Goal: Task Accomplishment & Management: Complete application form

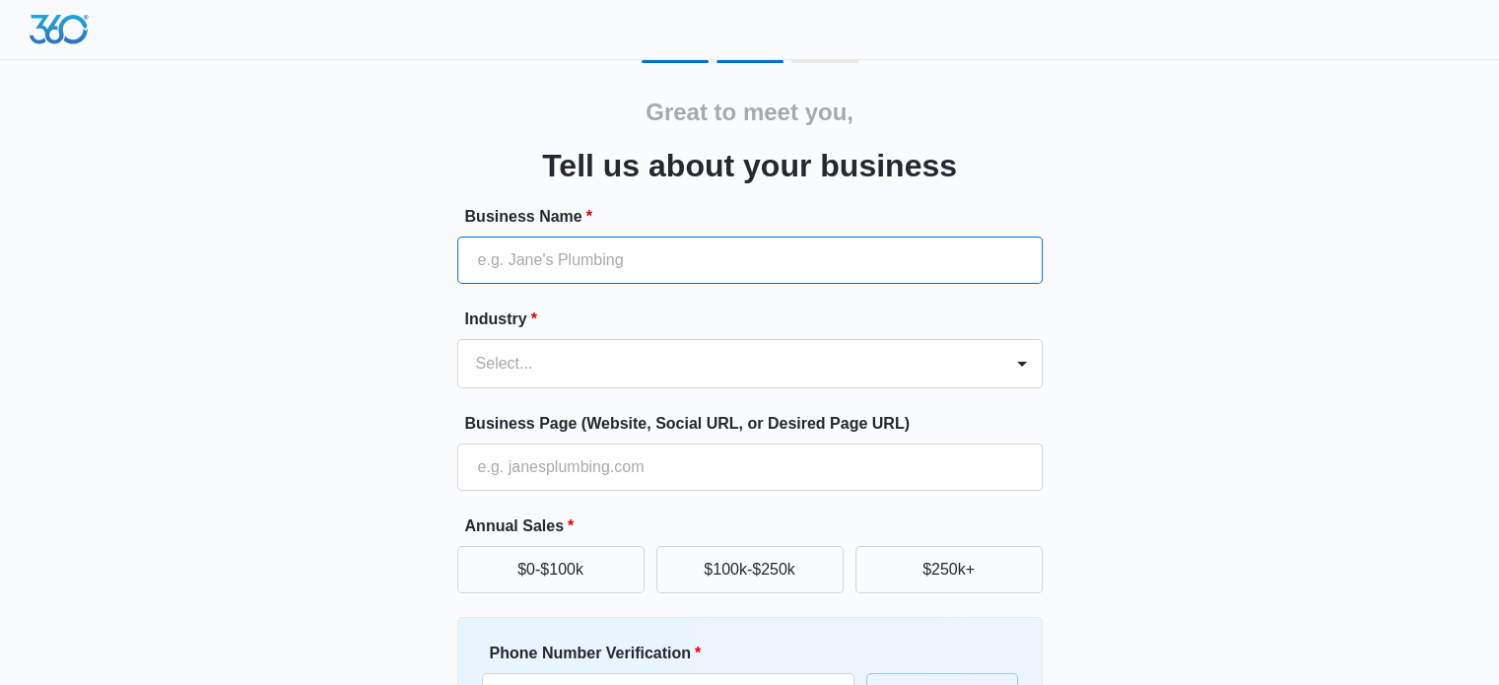
click at [520, 249] on input "Business Name *" at bounding box center [749, 259] width 585 height 47
type input "Butcher Drafting Services, LLC"
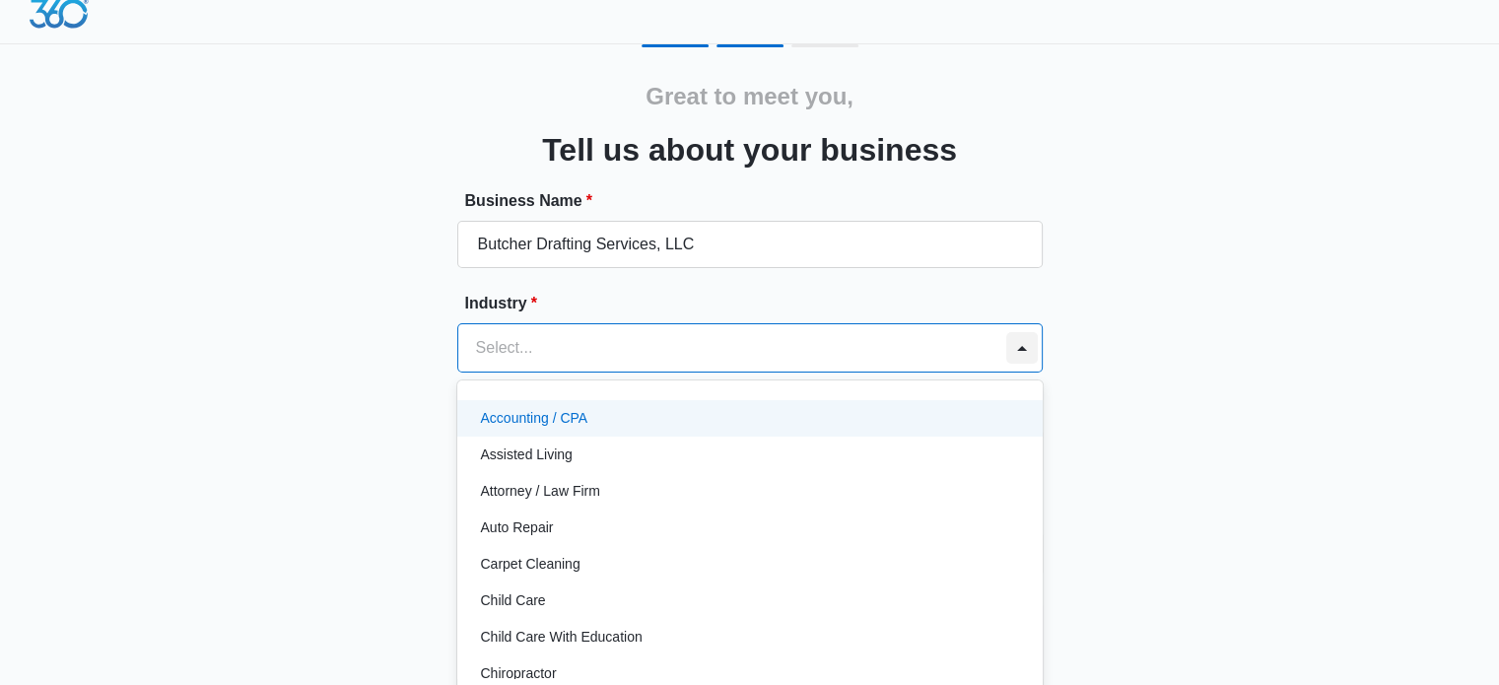
click at [1014, 360] on div at bounding box center [1021, 347] width 39 height 47
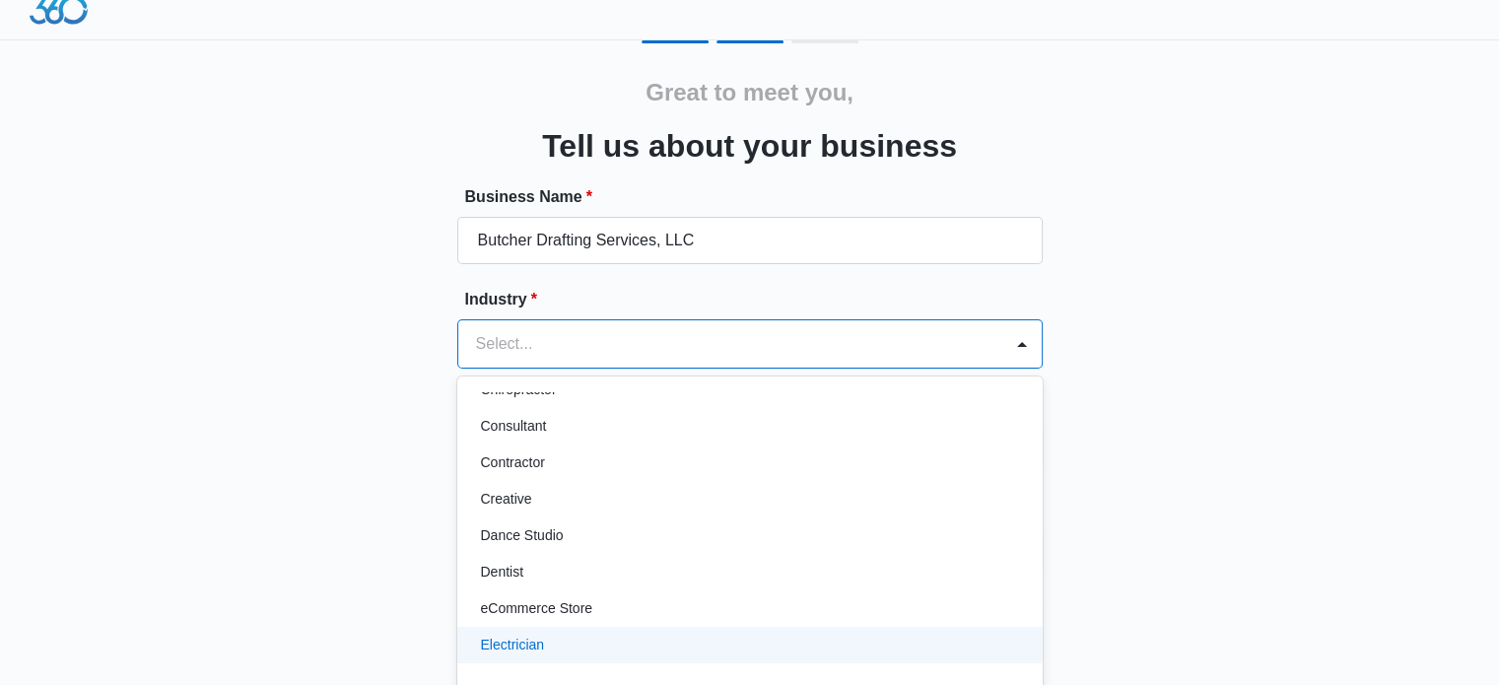
scroll to position [197, 0]
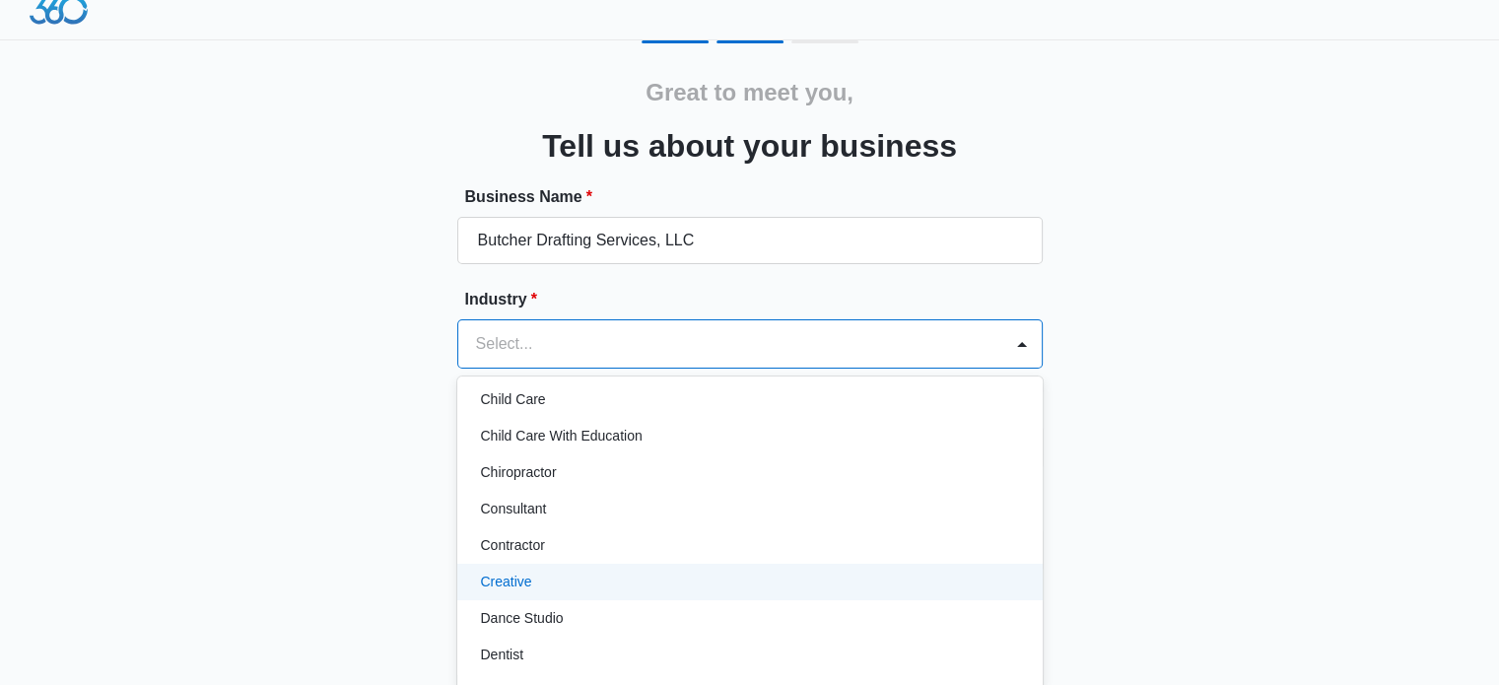
click at [538, 573] on div "Creative" at bounding box center [748, 582] width 534 height 21
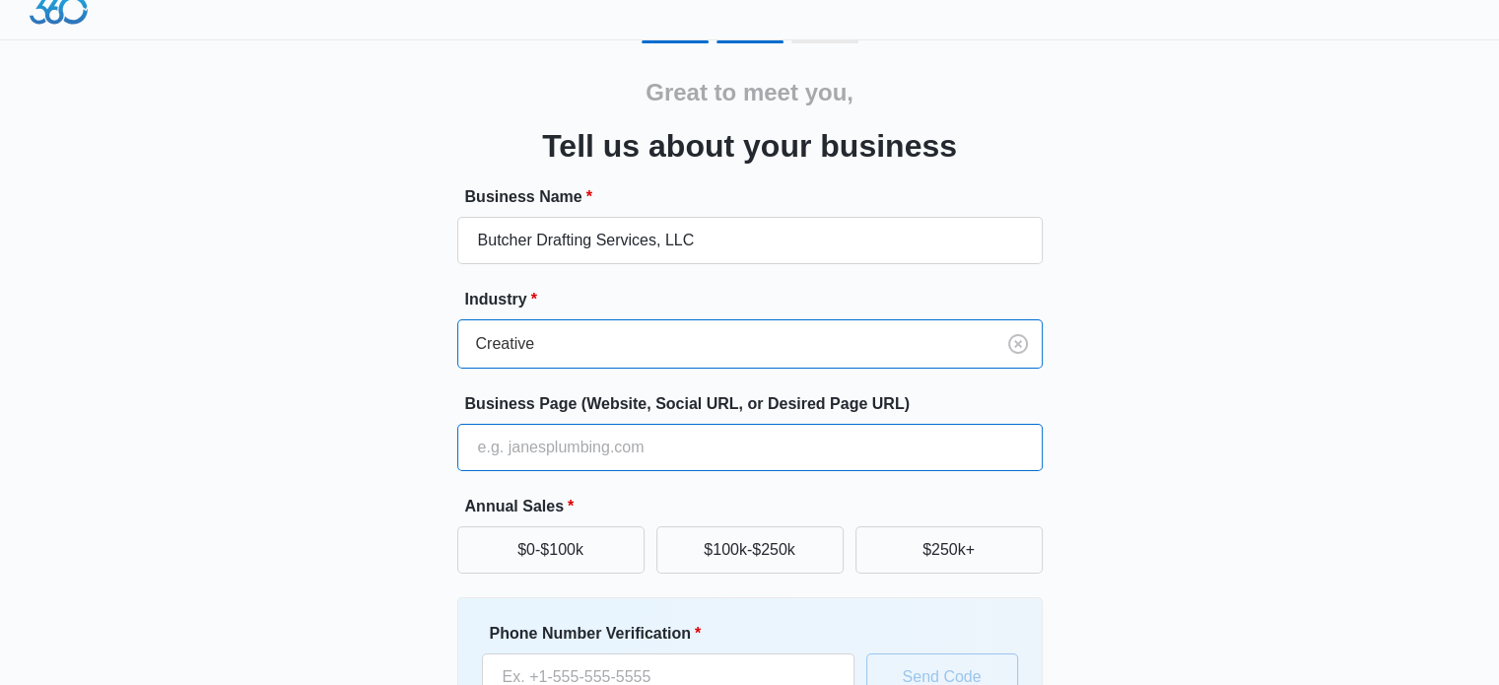
click at [584, 445] on input "Business Page (Website, Social URL, or Desired Page URL)" at bounding box center [749, 447] width 585 height 47
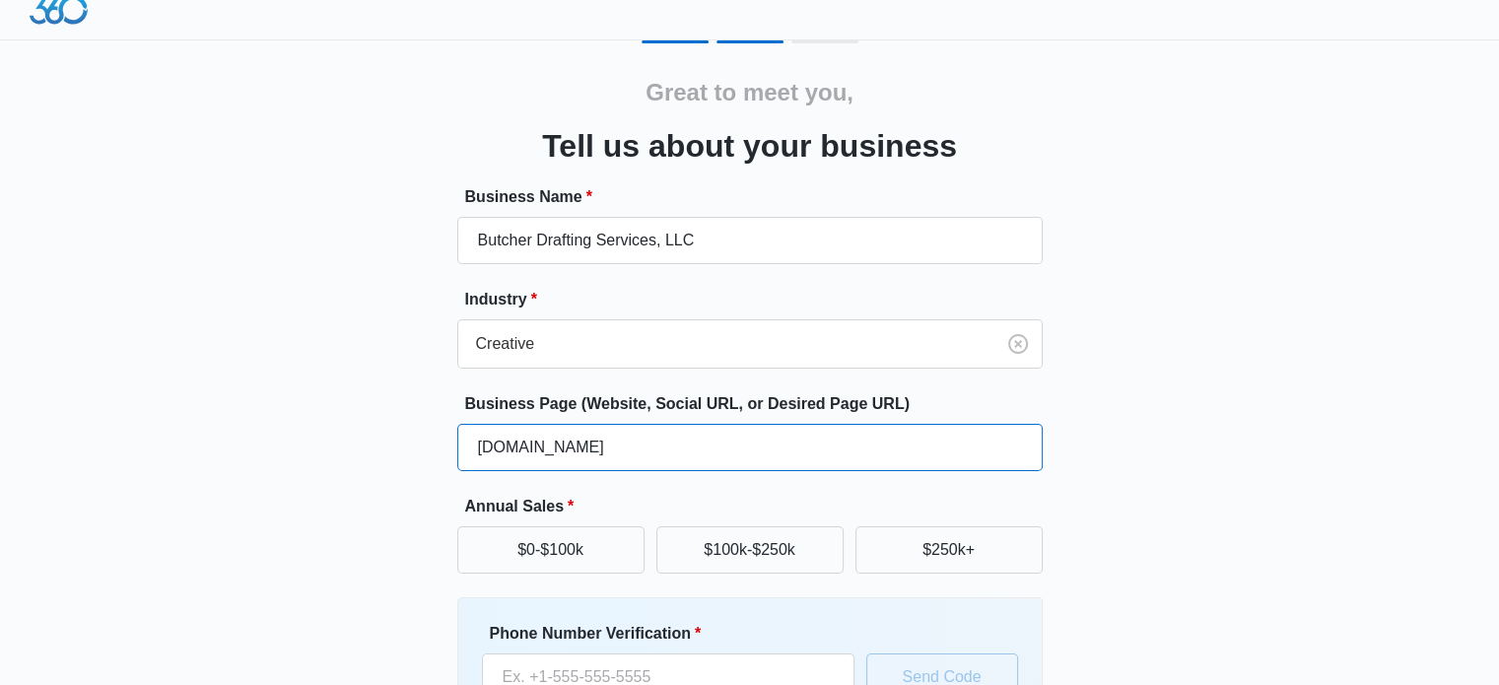
type input "[DOMAIN_NAME]"
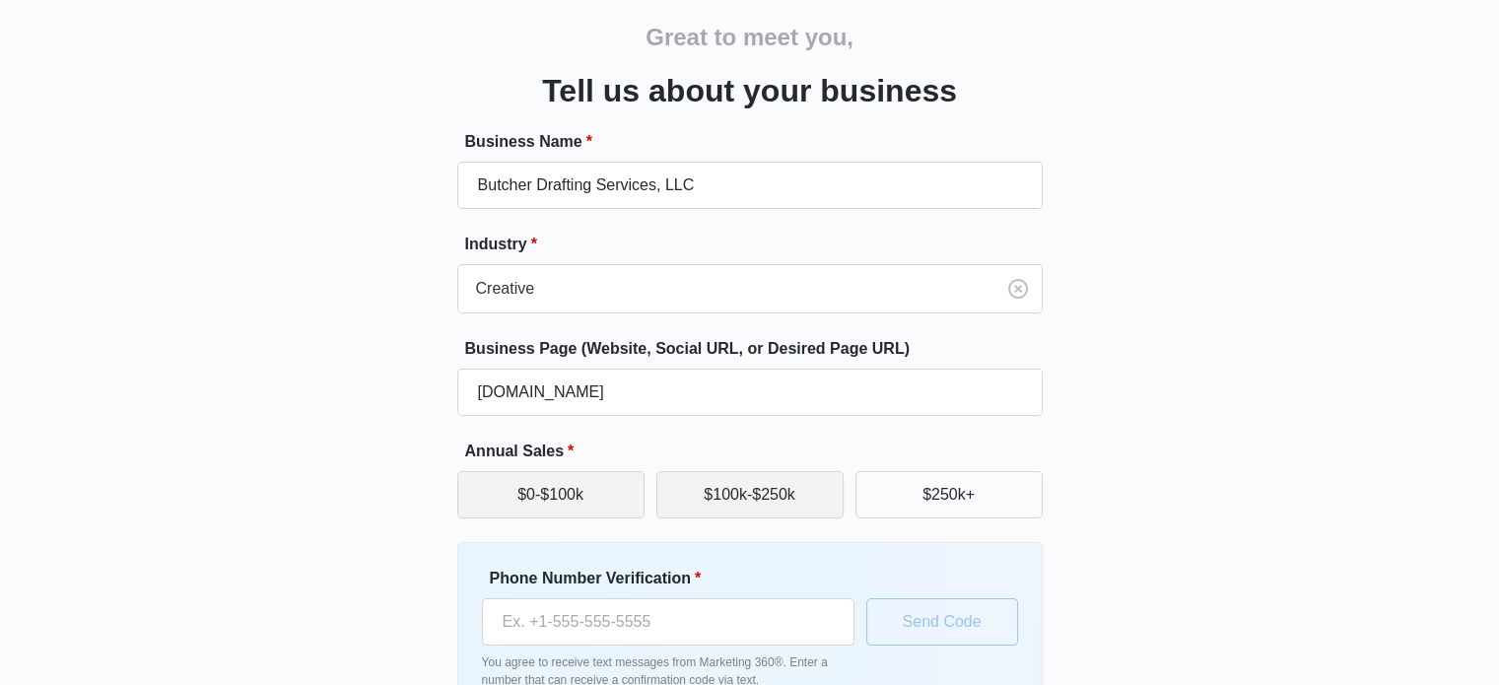
scroll to position [118, 0]
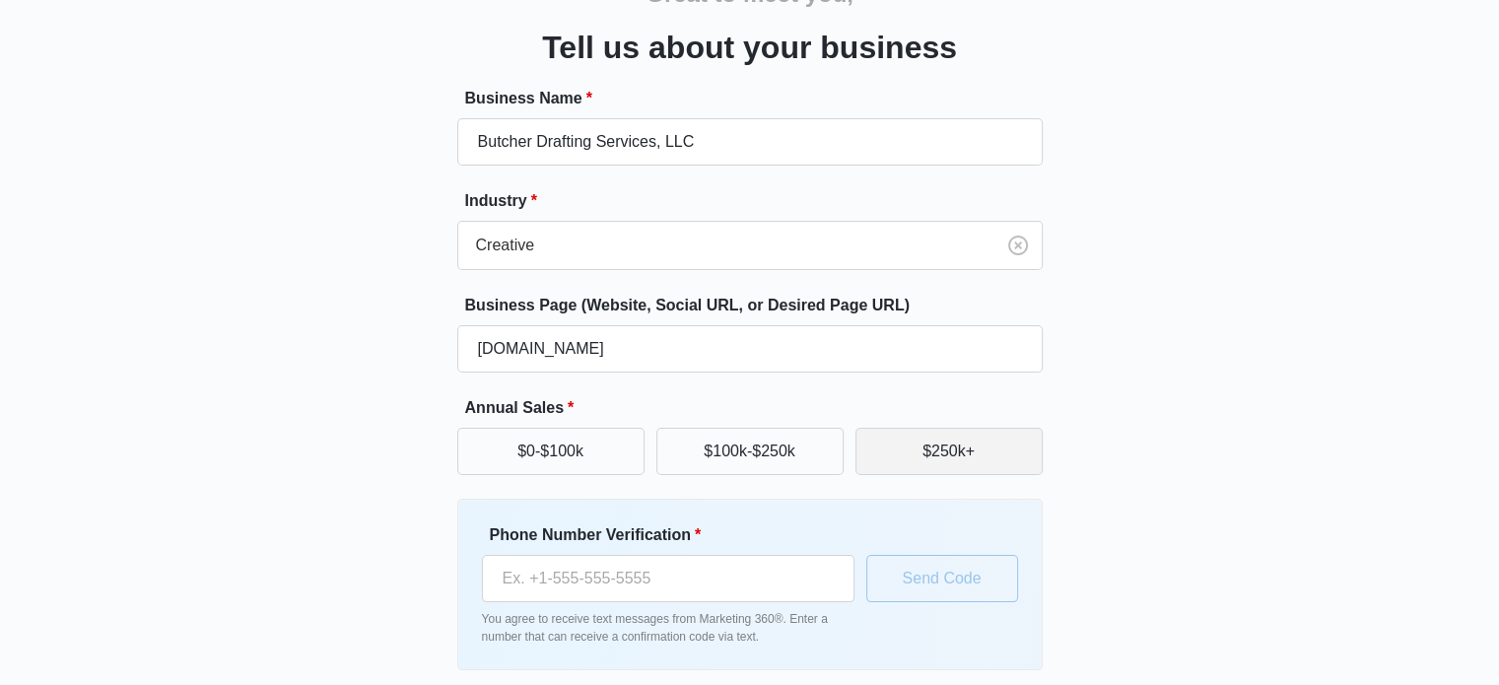
click at [928, 447] on button "$250k+" at bounding box center [948, 451] width 187 height 47
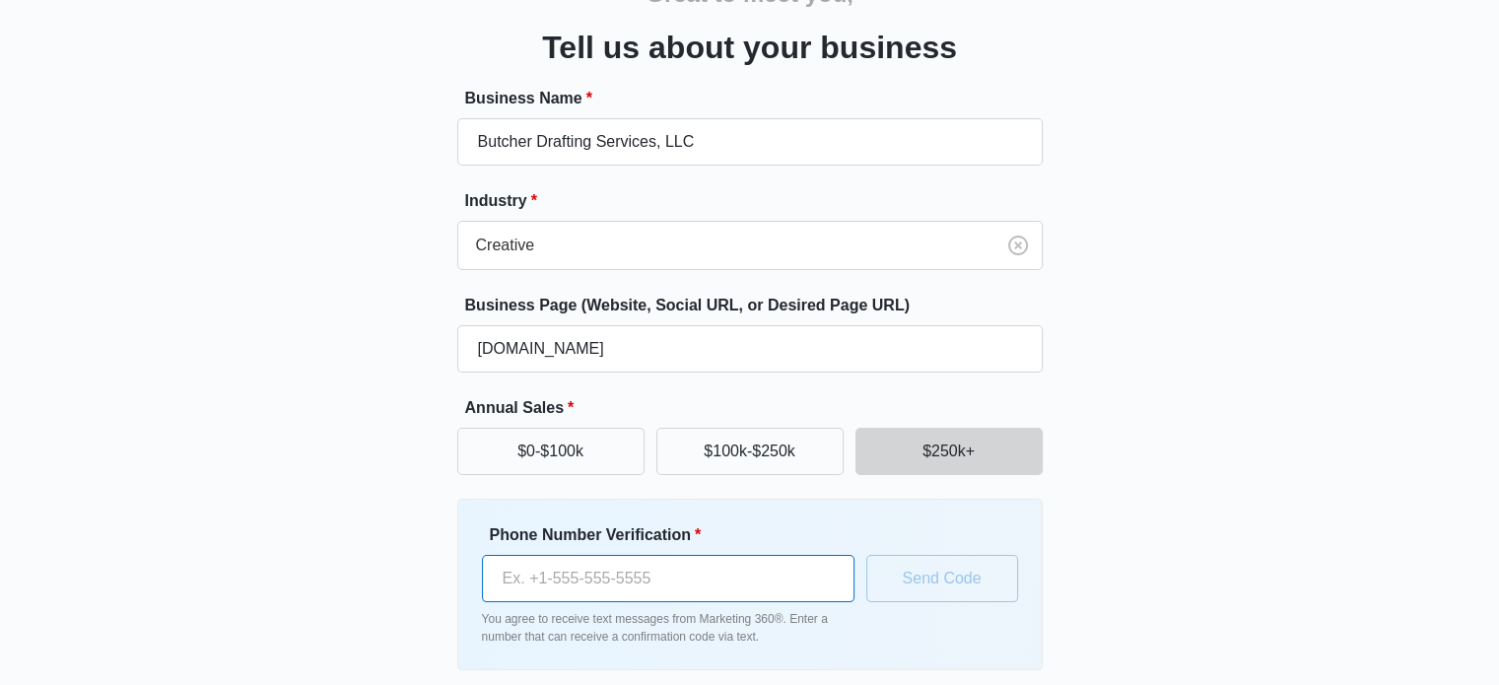
click at [737, 581] on input "Phone Number Verification *" at bounding box center [668, 578] width 372 height 47
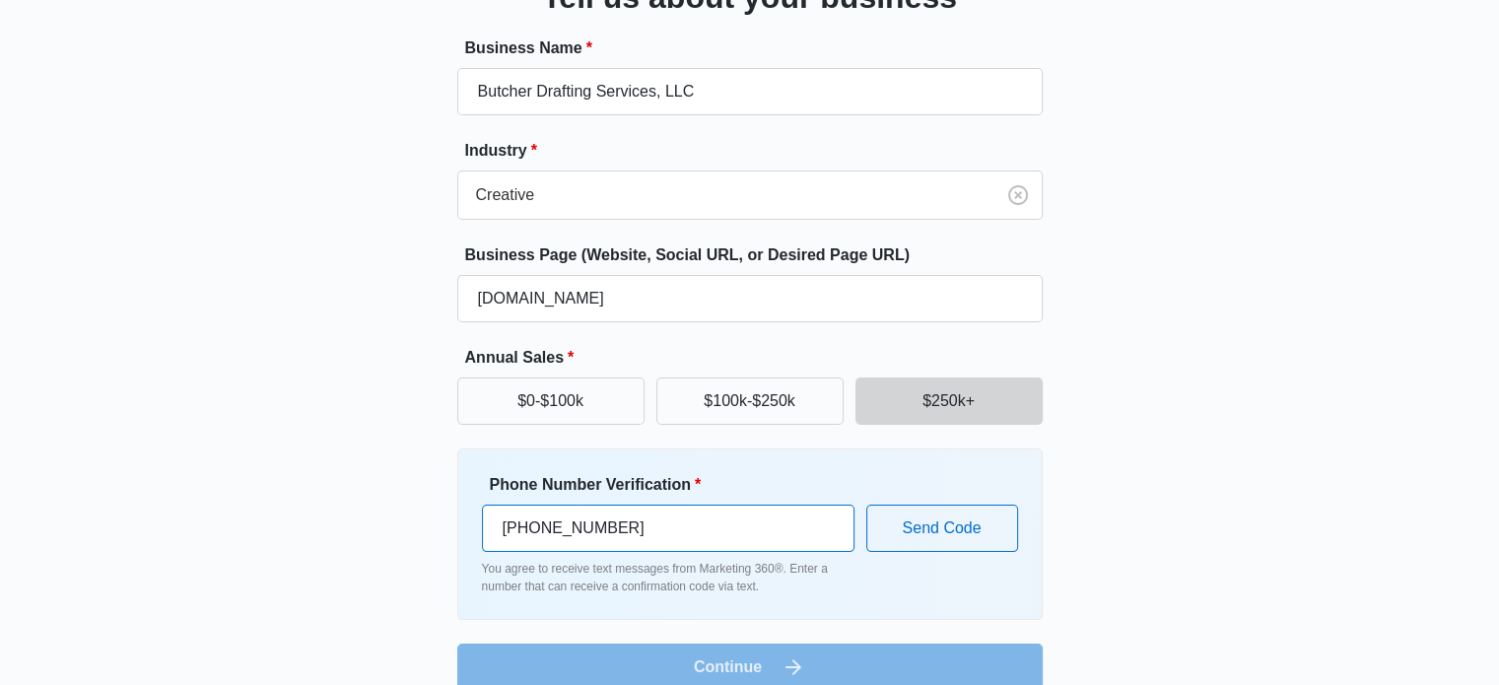
scroll to position [197, 0]
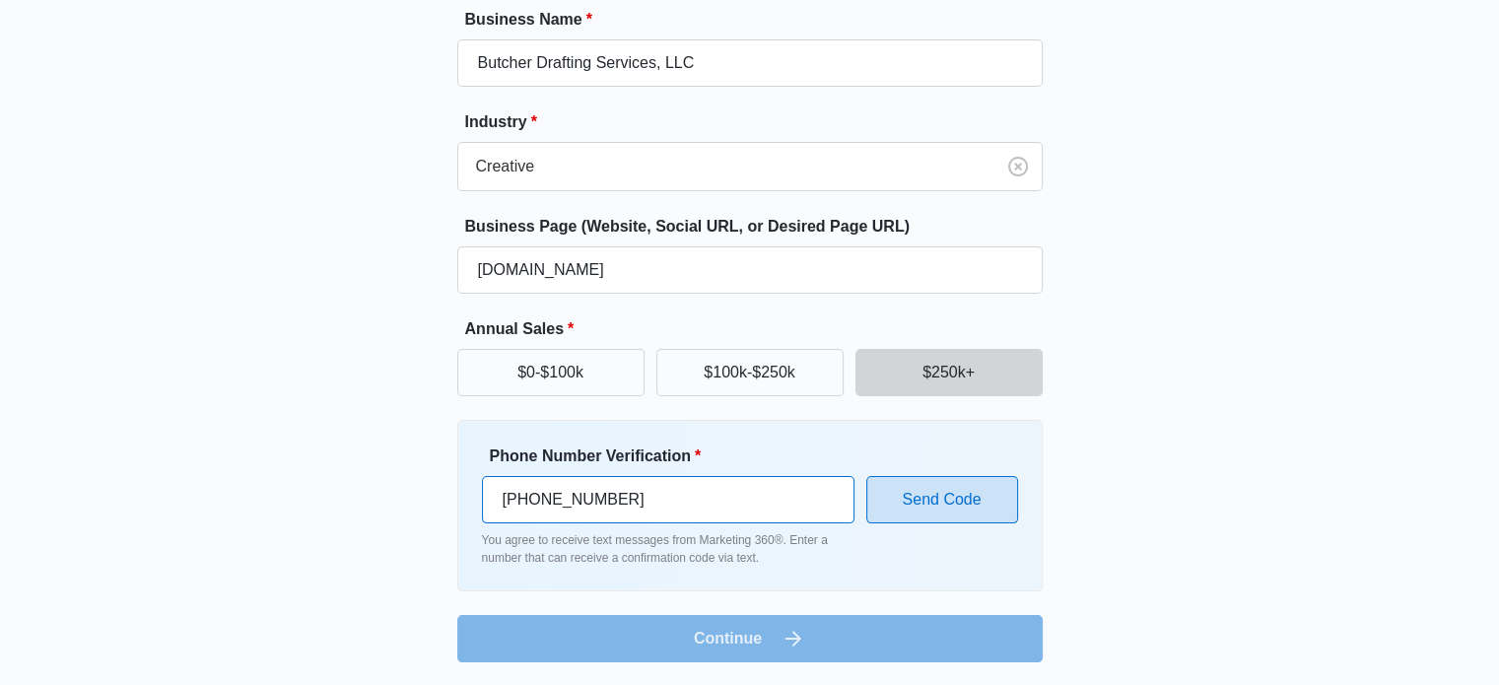
type input "[PHONE_NUMBER]"
click at [928, 493] on button "Send Code" at bounding box center [942, 499] width 152 height 47
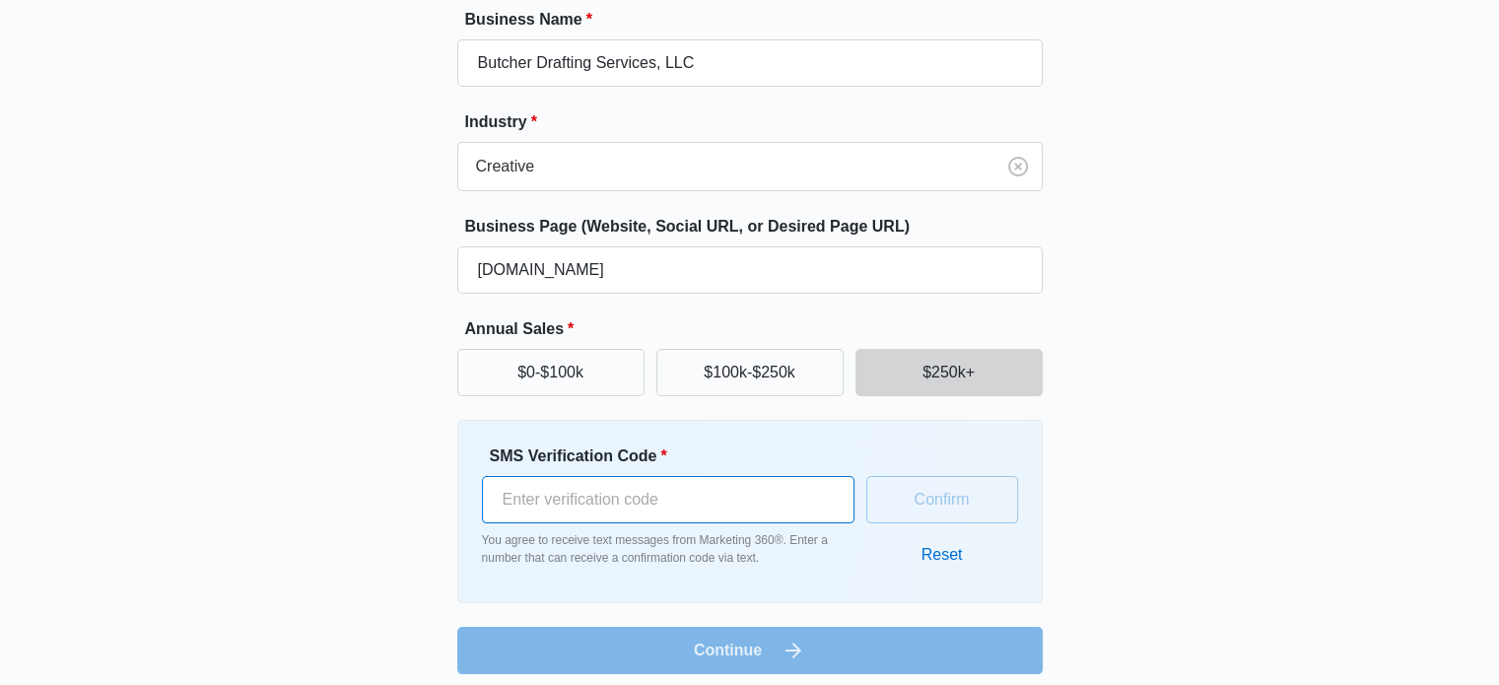
click at [728, 486] on input "SMS Verification Code *" at bounding box center [668, 499] width 372 height 47
type input "227241"
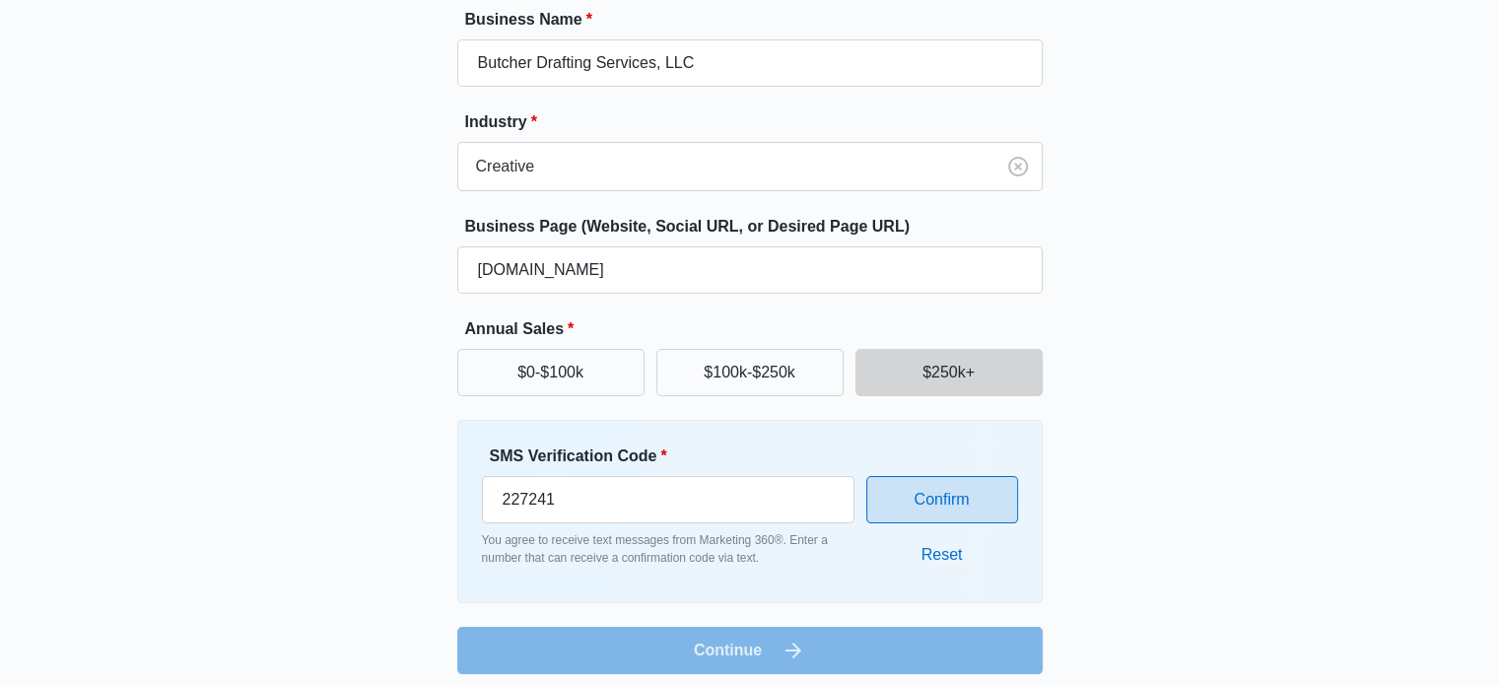
click at [890, 507] on button "Confirm" at bounding box center [942, 499] width 152 height 47
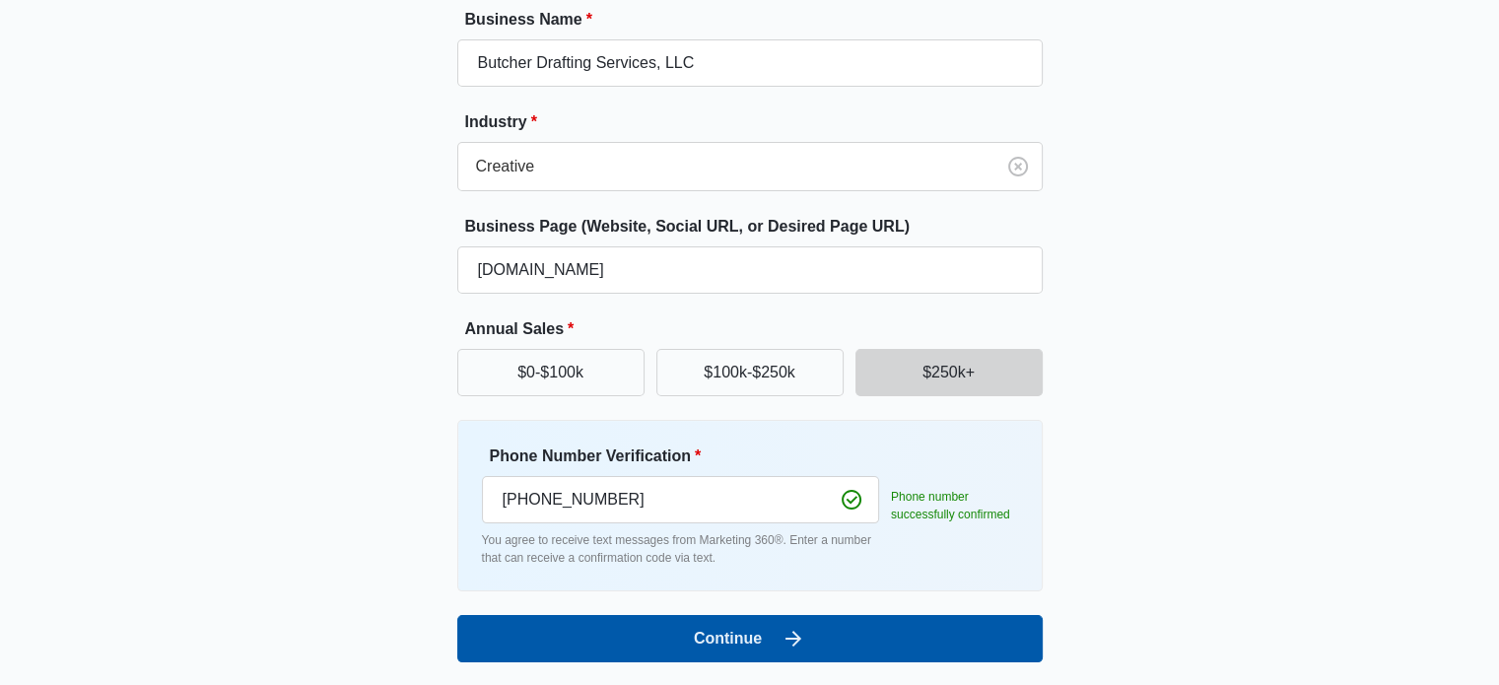
click at [700, 645] on button "Continue" at bounding box center [749, 638] width 585 height 47
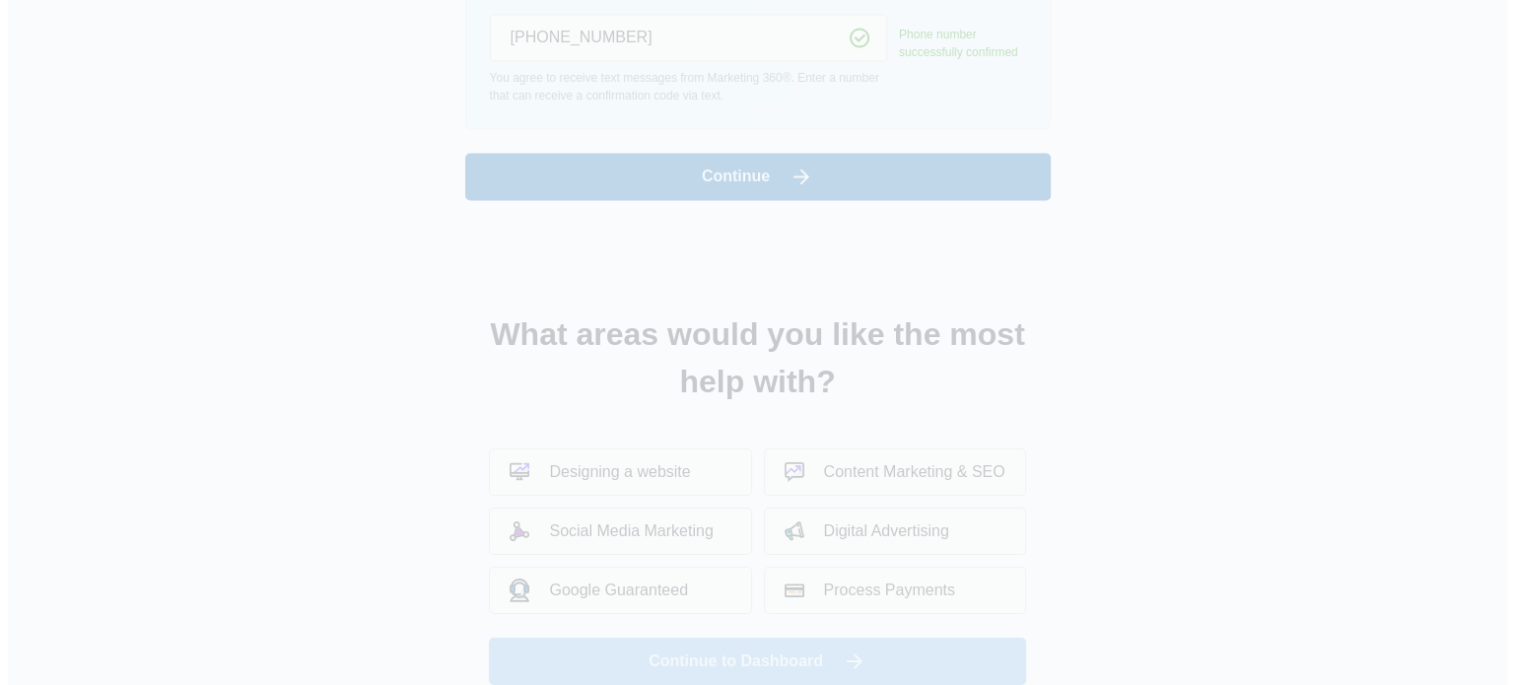
scroll to position [0, 0]
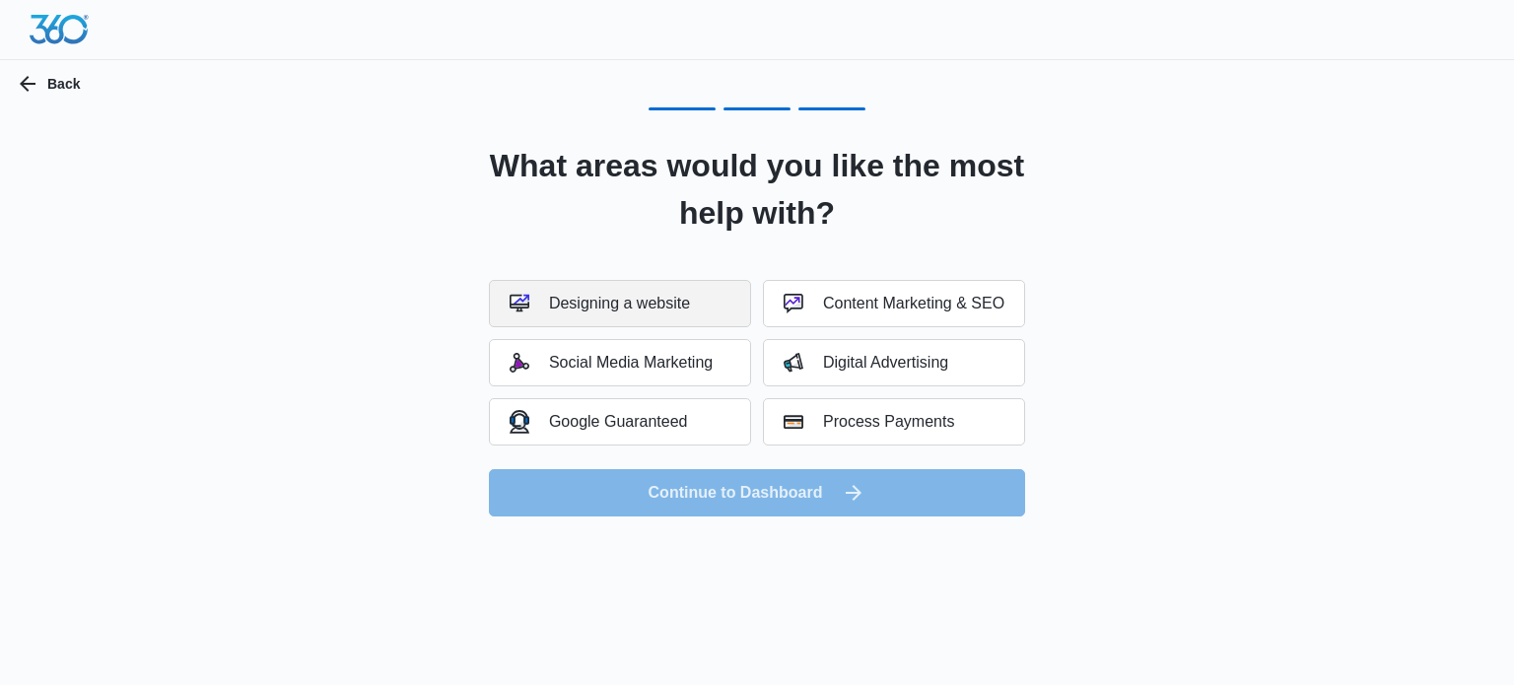
click at [617, 315] on button "Designing a website" at bounding box center [620, 303] width 262 height 47
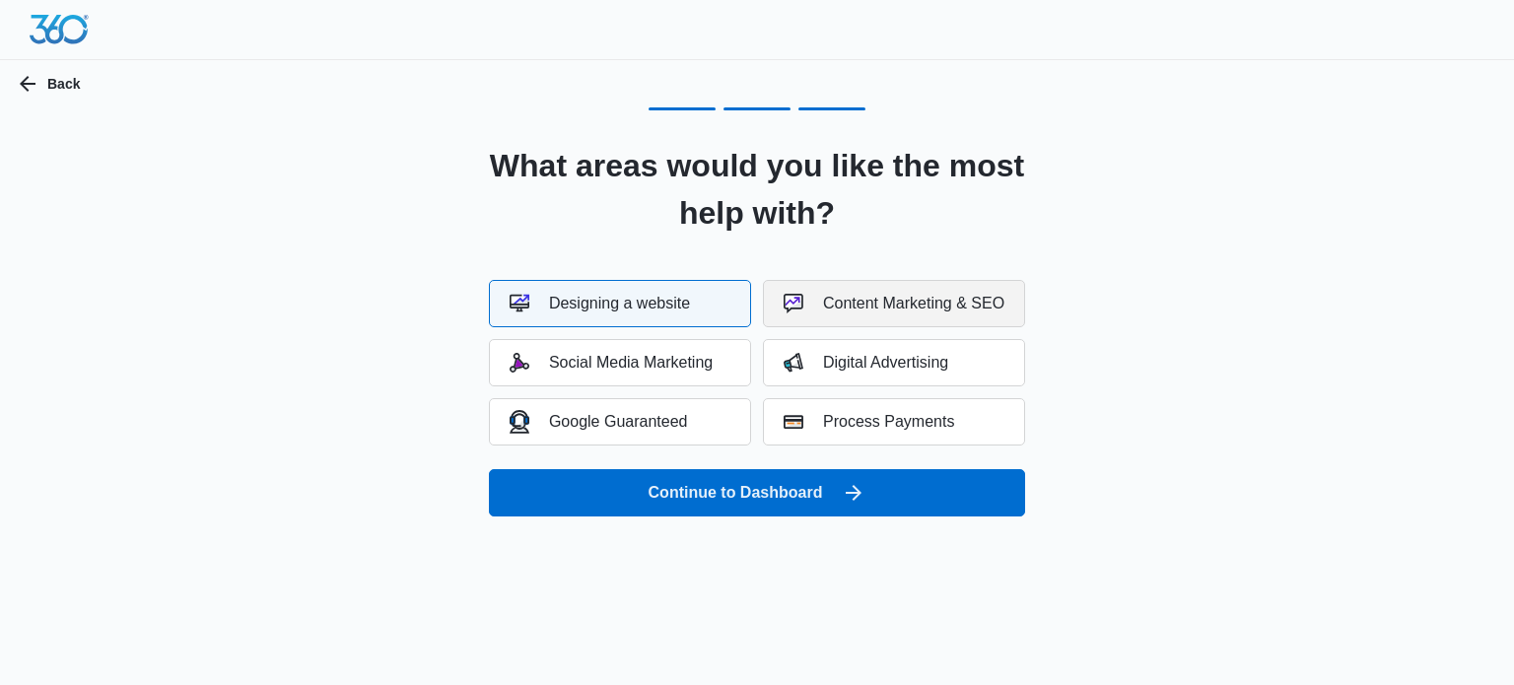
click at [796, 322] on button "Content Marketing & SEO" at bounding box center [894, 303] width 262 height 47
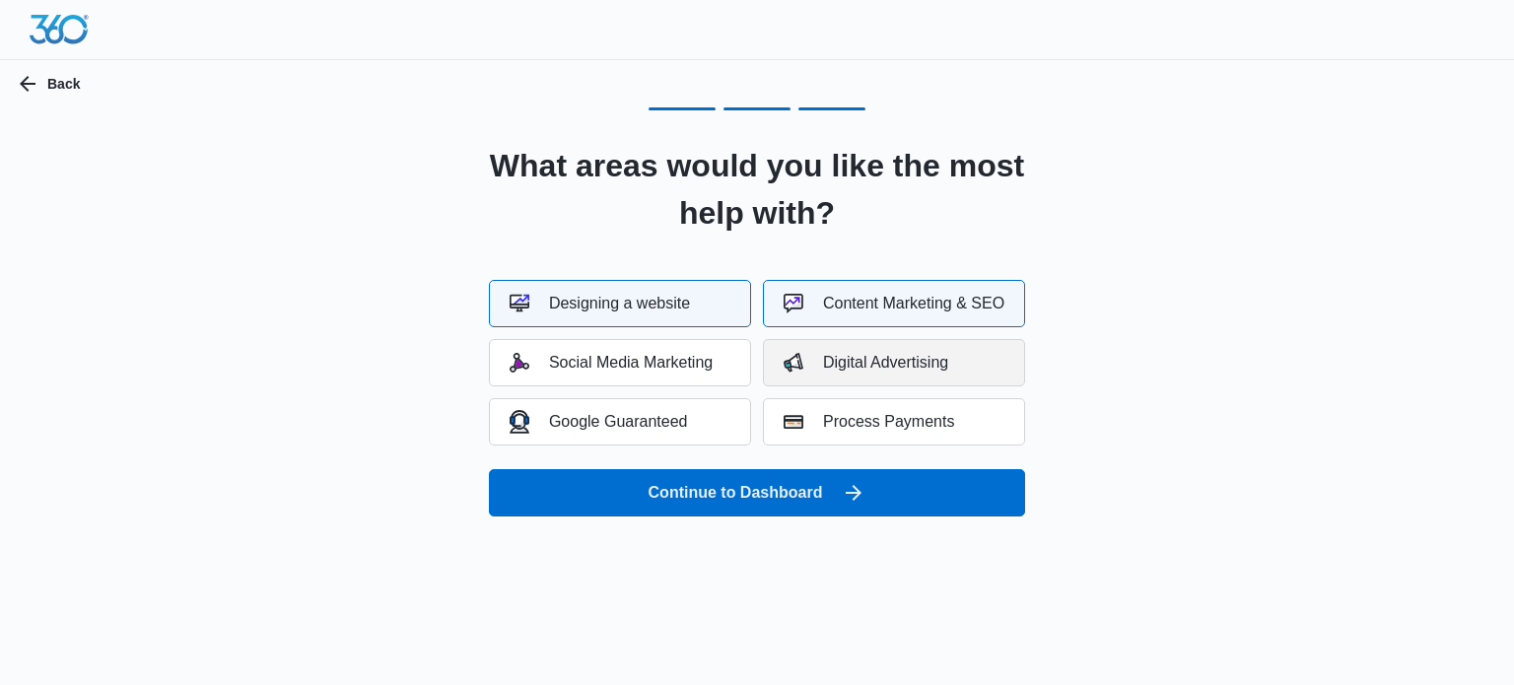
click at [792, 363] on img "button" at bounding box center [793, 363] width 20 height 20
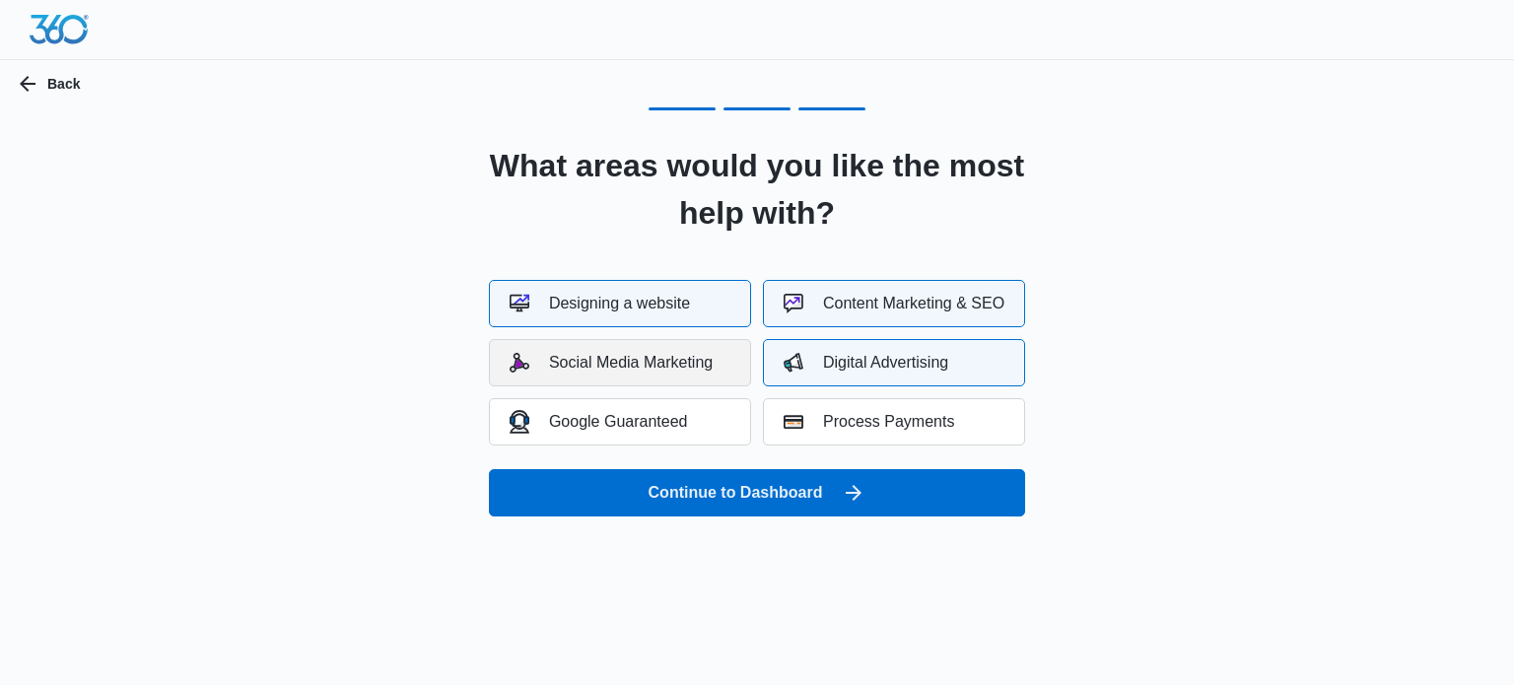
click at [654, 370] on div "Social Media Marketing" at bounding box center [610, 363] width 203 height 20
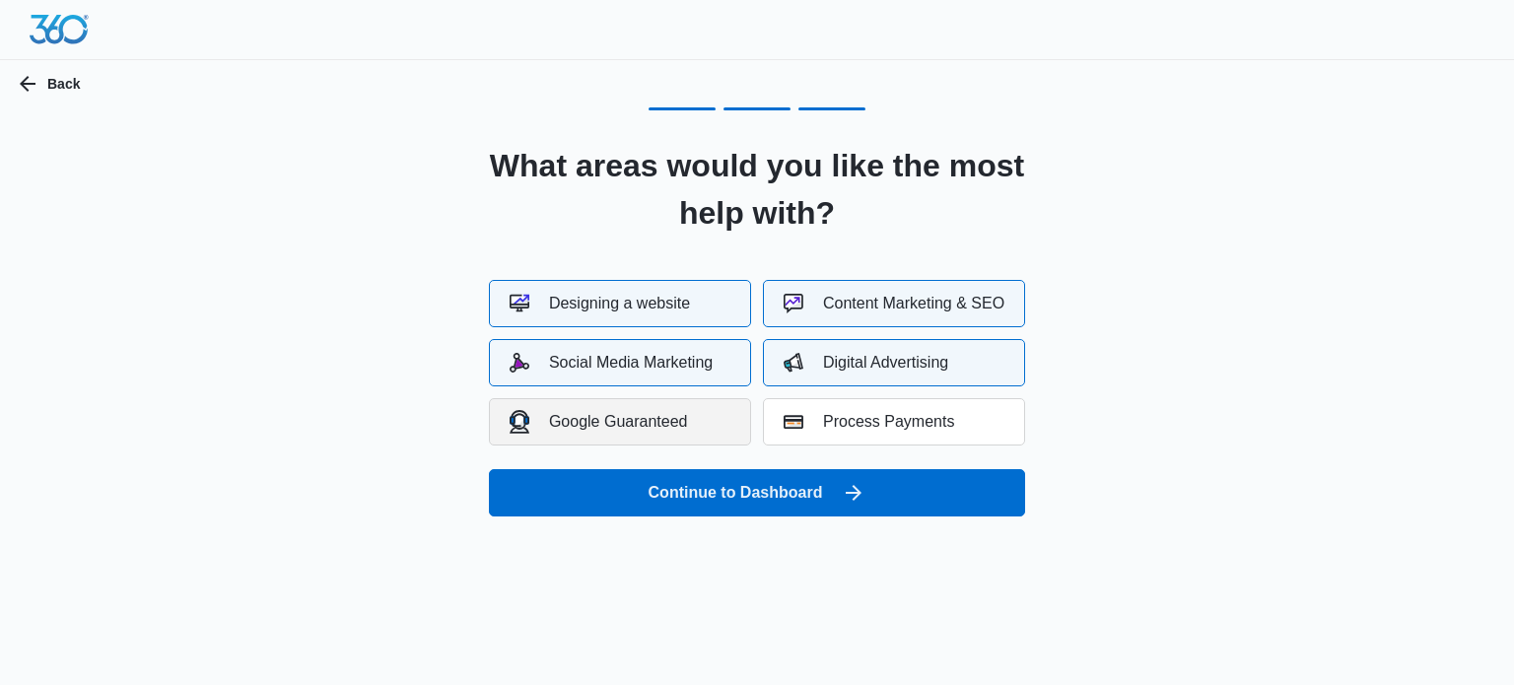
click at [651, 425] on div "Google Guaranteed" at bounding box center [598, 421] width 178 height 23
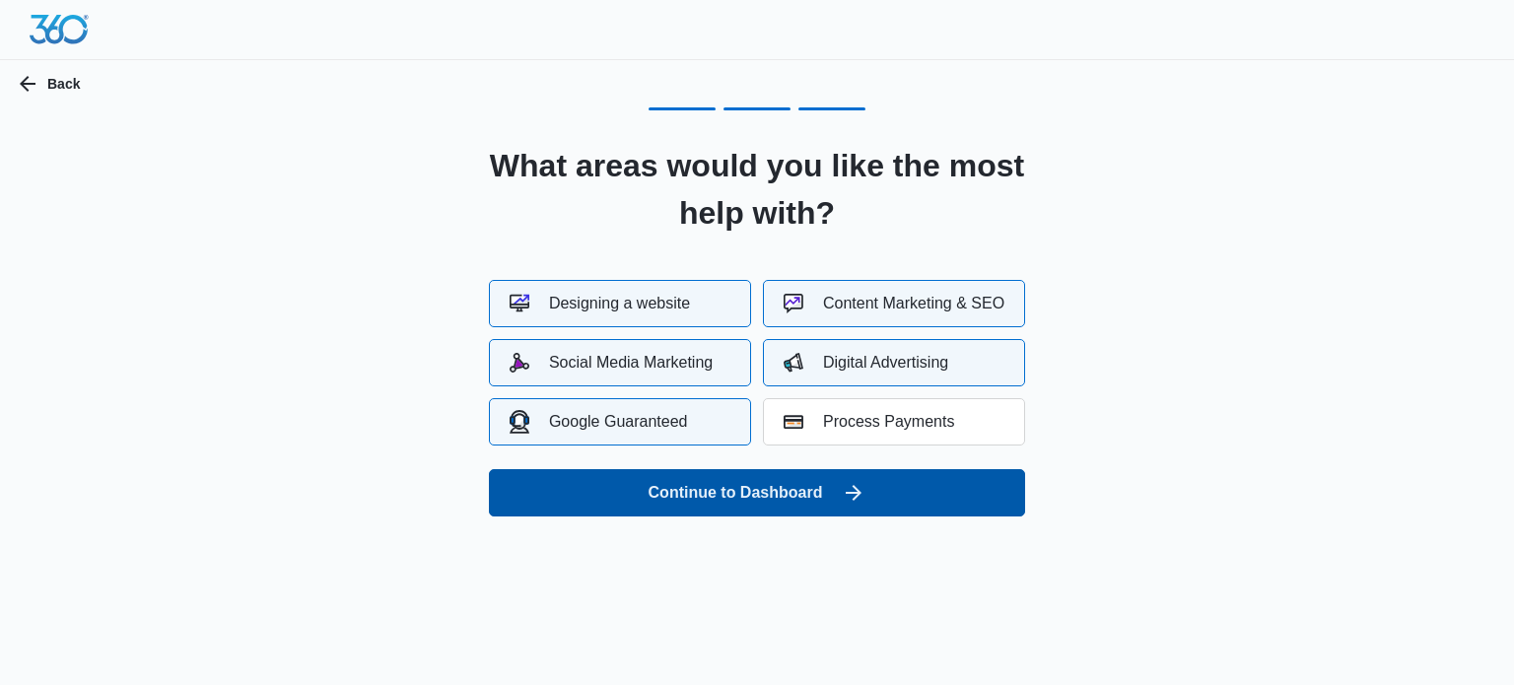
click at [670, 483] on button "Continue to Dashboard" at bounding box center [757, 492] width 536 height 47
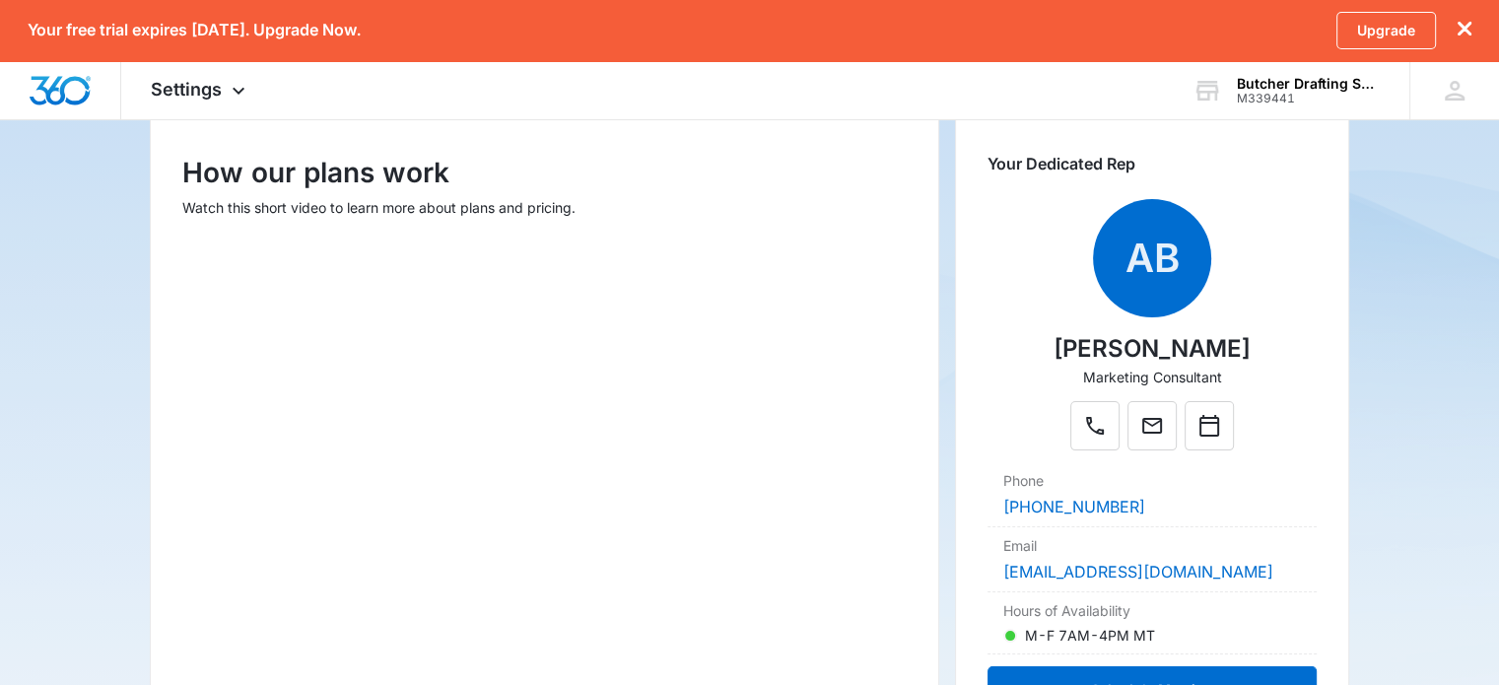
scroll to position [288, 0]
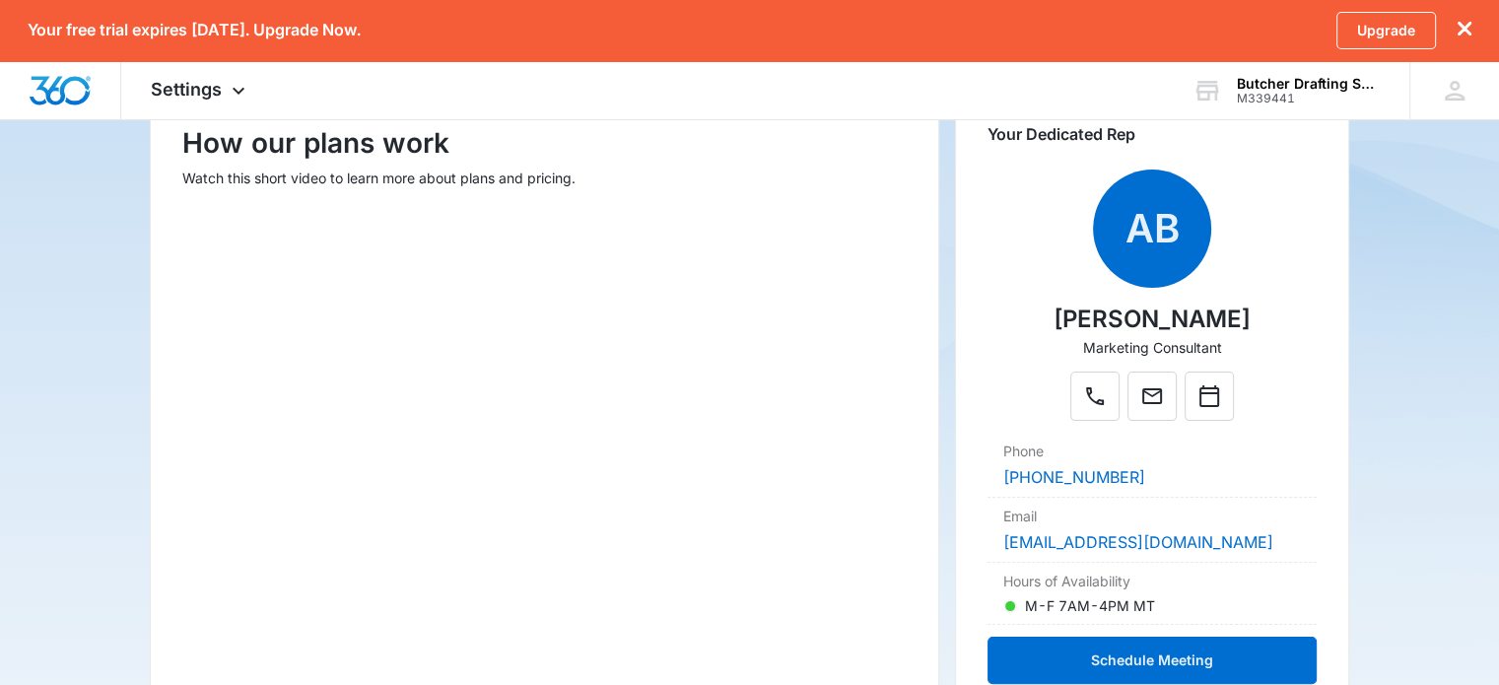
click at [1498, 551] on main "Pricing & Plans We have plans to fit any budget How our plans work Watch this s…" at bounding box center [749, 438] width 1499 height 1089
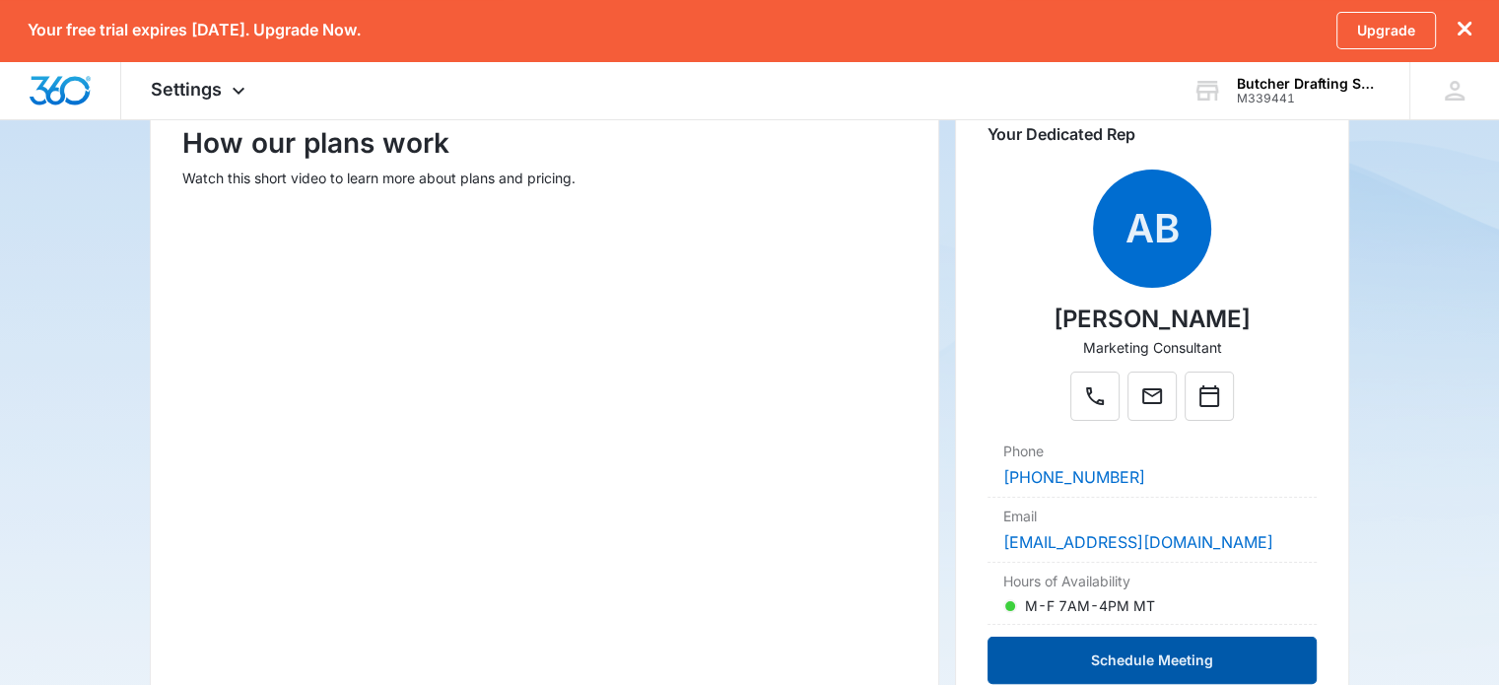
click at [1093, 659] on button "Schedule Meeting" at bounding box center [1151, 660] width 329 height 47
